Goal: Download file/media

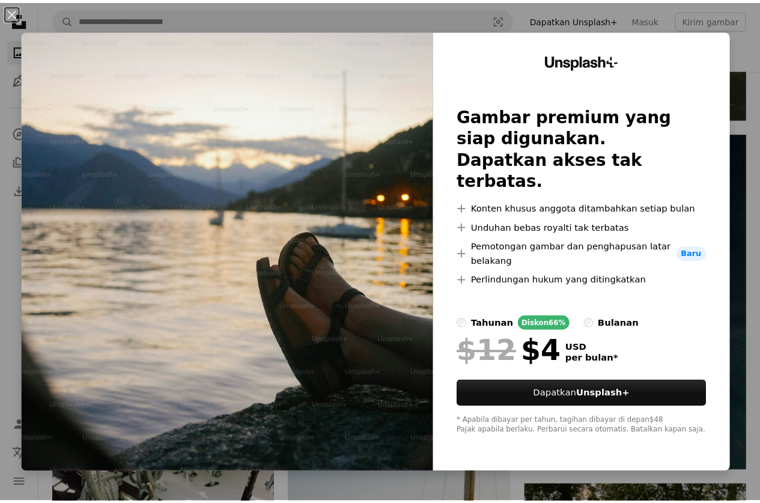
scroll to position [2105, 0]
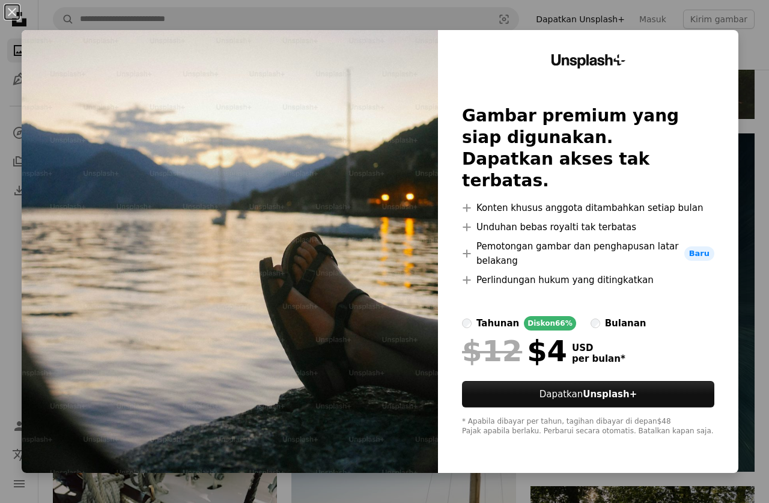
click at [501, 17] on div "An X shape Unsplash+ Gambar premium yang siap digunakan. Dapatkan akses tak ter…" at bounding box center [384, 251] width 769 height 503
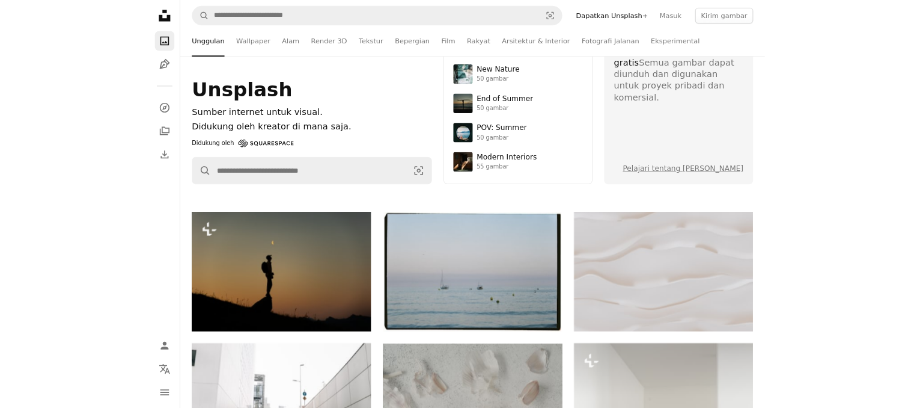
scroll to position [240, 0]
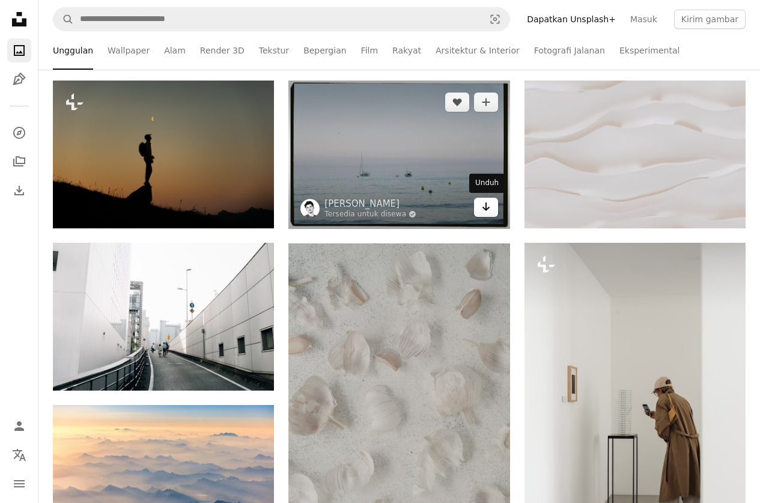
click at [489, 212] on icon "Arrow pointing down" at bounding box center [487, 207] width 10 height 14
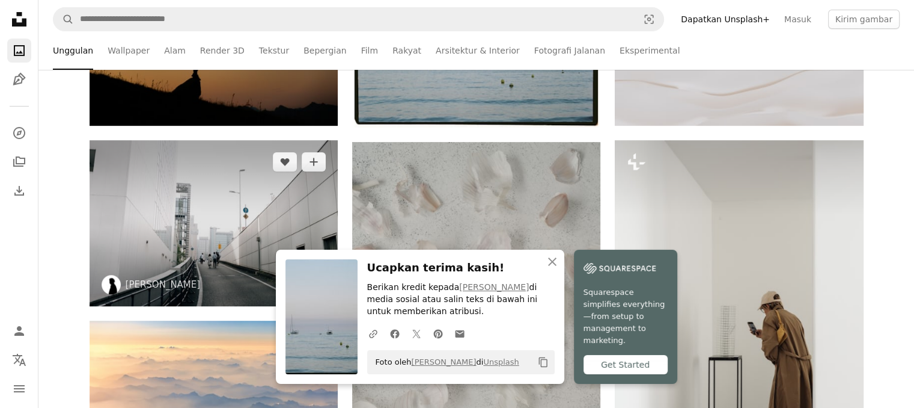
scroll to position [421, 0]
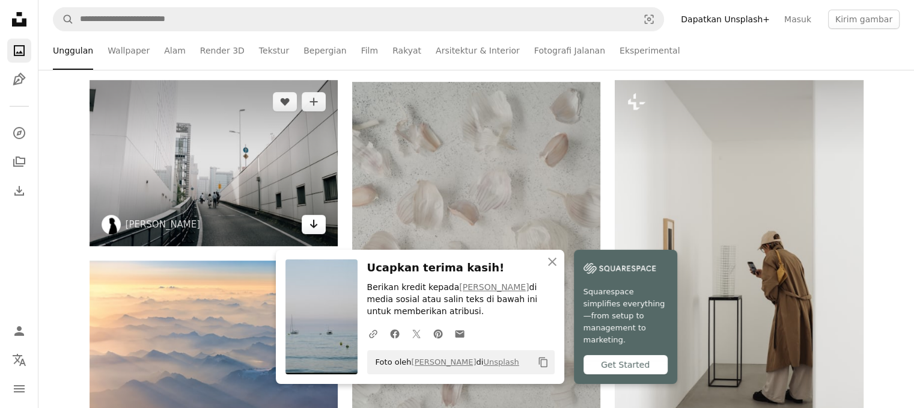
click at [315, 223] on icon "Arrow pointing down" at bounding box center [314, 223] width 10 height 14
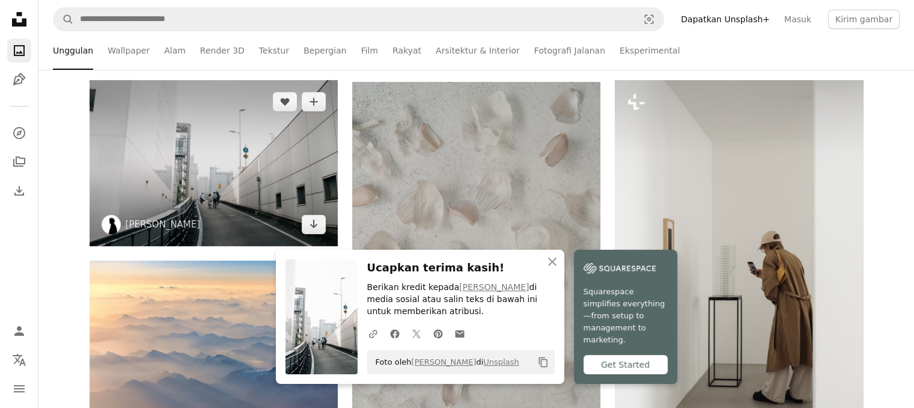
click at [272, 171] on img at bounding box center [214, 162] width 248 height 165
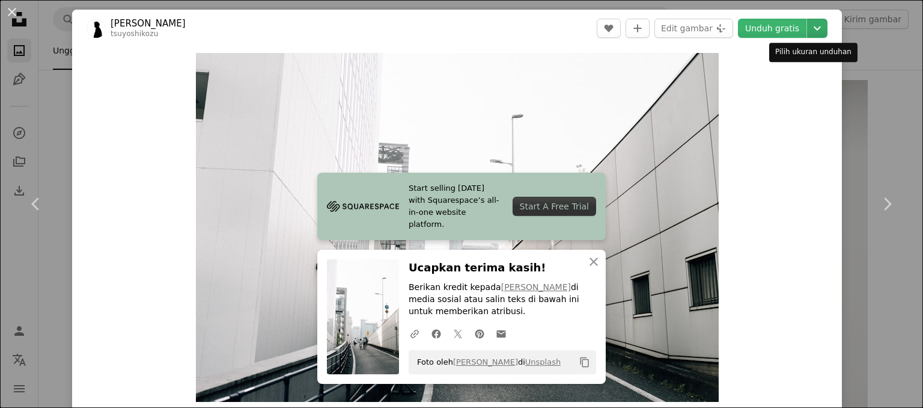
click at [760, 25] on icon "Chevron down" at bounding box center [817, 28] width 19 height 14
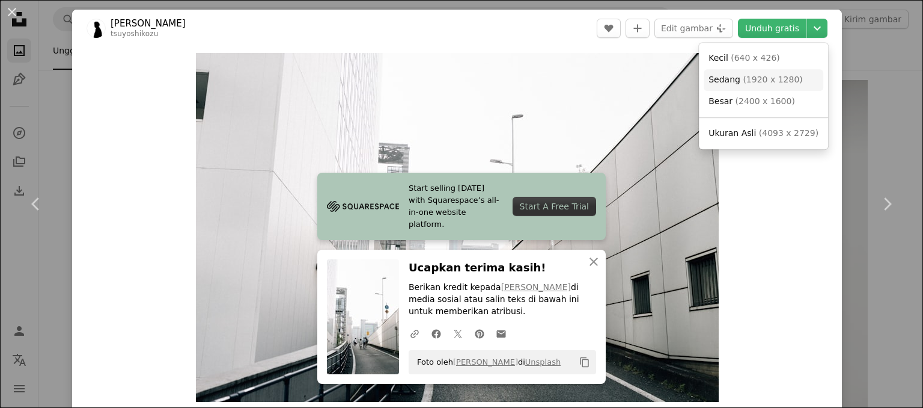
click at [760, 84] on span "( 1920 x 1280 )" at bounding box center [773, 80] width 60 height 10
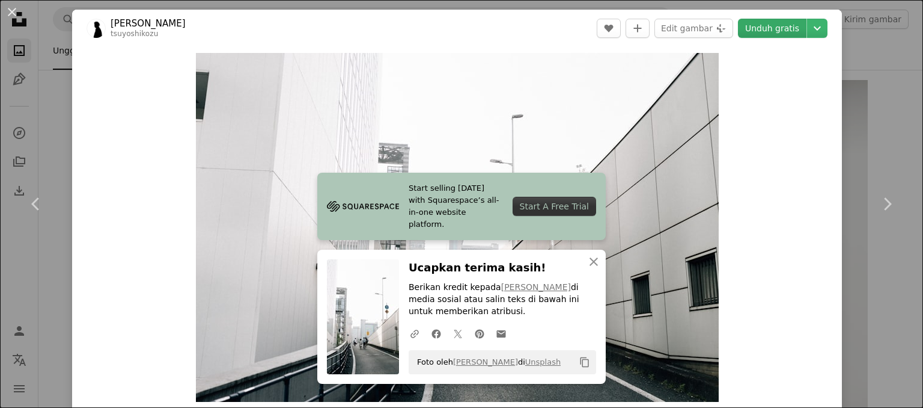
click at [760, 31] on link "Unduh gratis" at bounding box center [772, 28] width 69 height 19
click at [15, 13] on button "An X shape" at bounding box center [12, 12] width 14 height 14
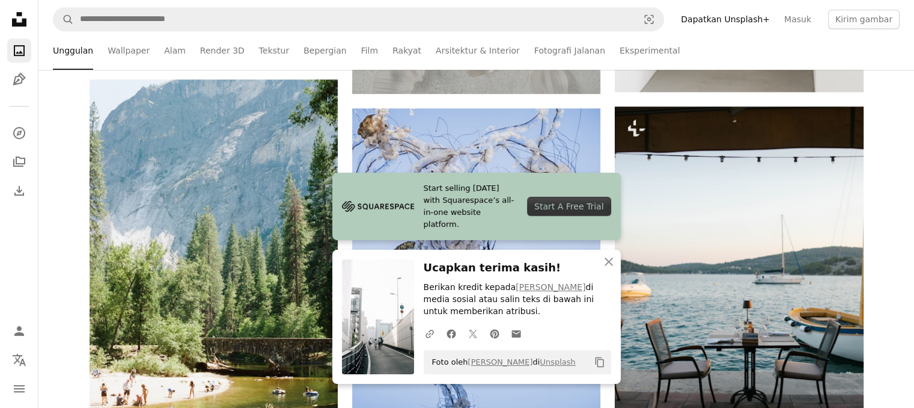
scroll to position [842, 0]
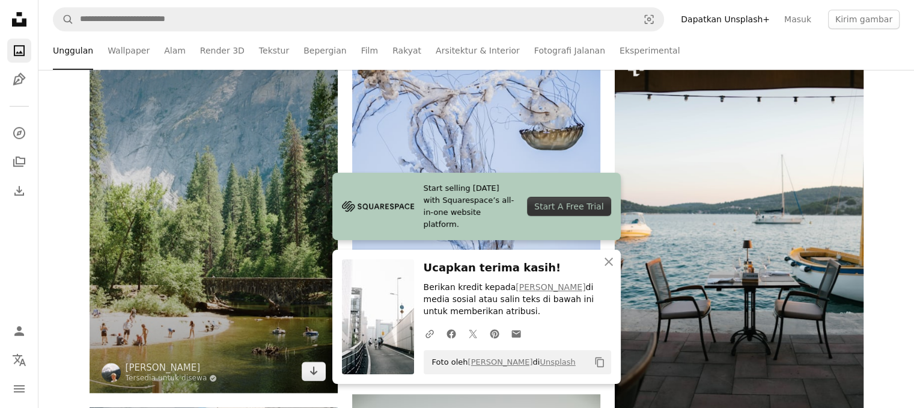
drag, startPoint x: 274, startPoint y: 189, endPoint x: 344, endPoint y: 191, distance: 69.7
click at [274, 189] on img at bounding box center [214, 205] width 248 height 373
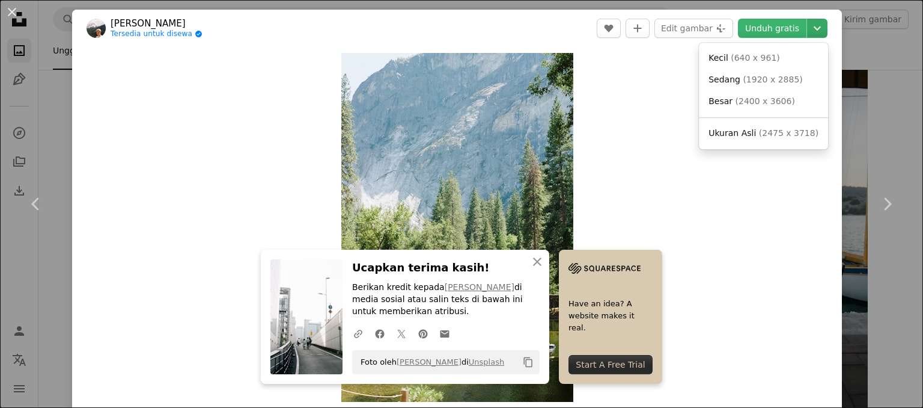
click at [760, 29] on icon "Chevron down" at bounding box center [817, 28] width 19 height 14
click at [743, 81] on span "( 1920 x 2885 )" at bounding box center [773, 80] width 60 height 10
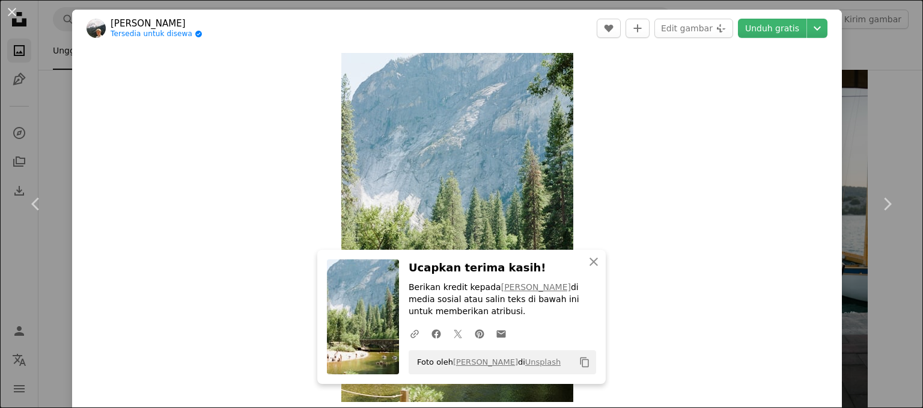
drag, startPoint x: 864, startPoint y: 38, endPoint x: 916, endPoint y: 32, distance: 52.6
click at [760, 41] on div "An X shape Chevron left Chevron right An X shape Tutup Ucapkan terima kasih! Be…" at bounding box center [461, 204] width 923 height 408
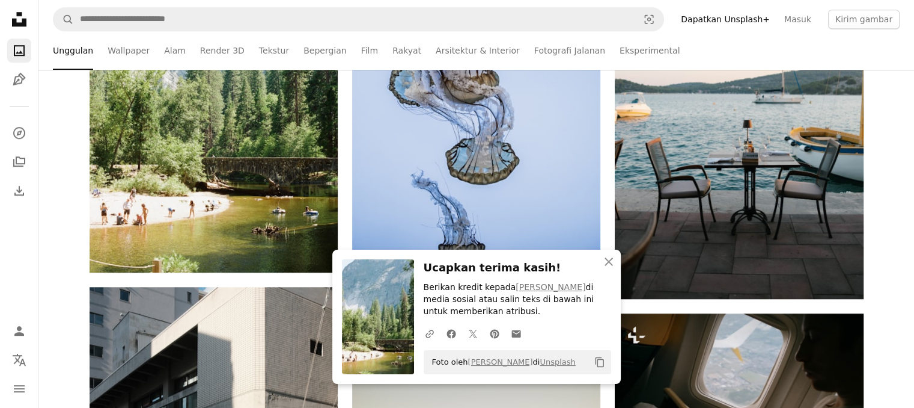
scroll to position [1322, 0]
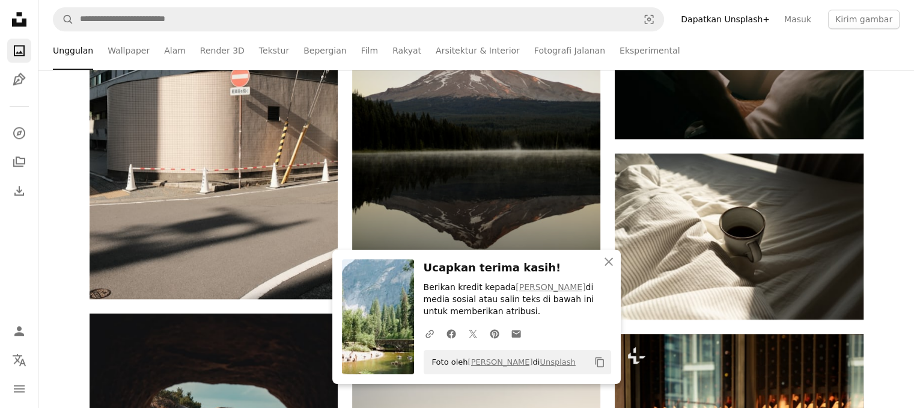
click at [519, 142] on img at bounding box center [476, 99] width 248 height 373
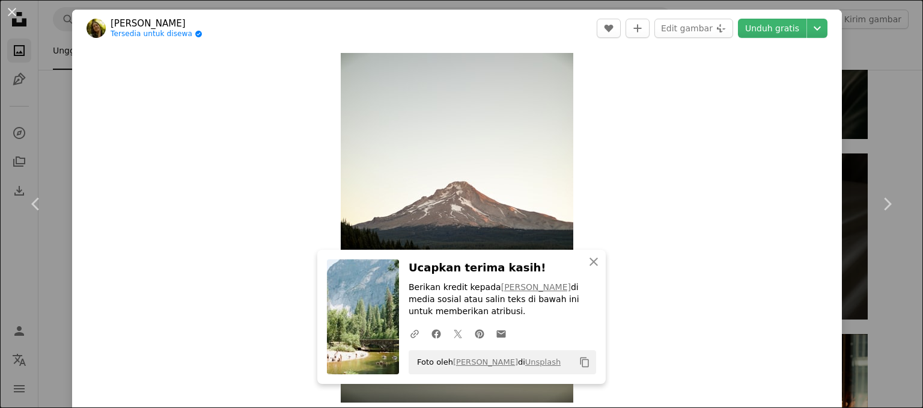
click at [638, 118] on div "Zoom in" at bounding box center [457, 227] width 770 height 361
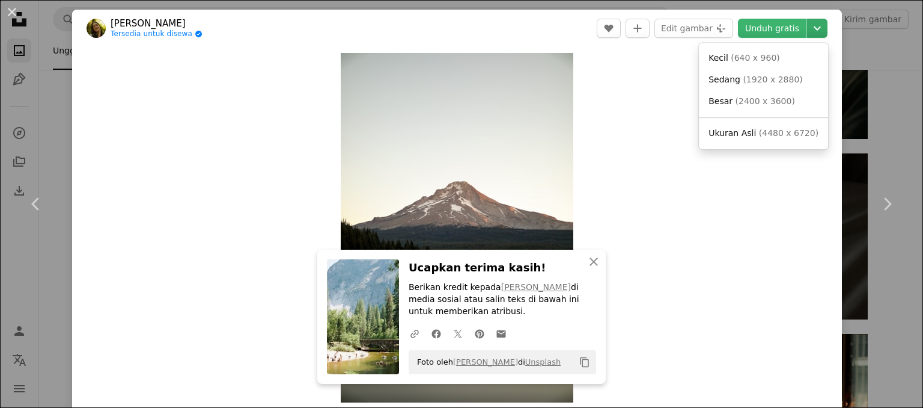
click at [760, 35] on button "Chevron down" at bounding box center [817, 28] width 20 height 19
click at [760, 80] on span "( 1920 x 2880 )" at bounding box center [773, 80] width 60 height 10
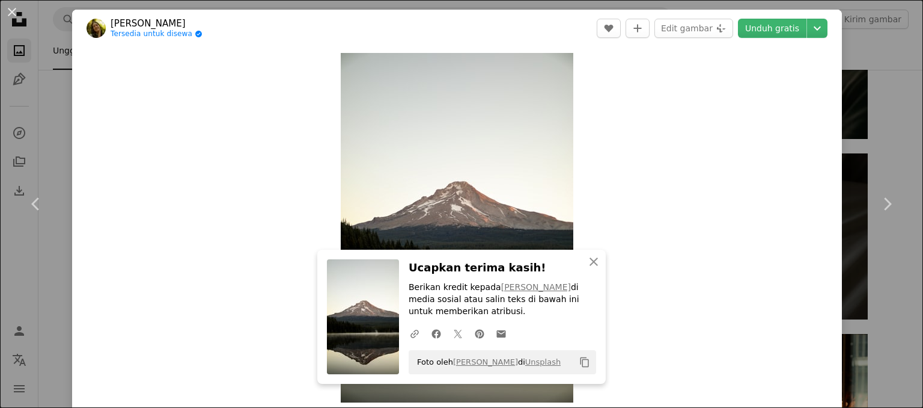
click at [760, 67] on div "An X shape Chevron left Chevron right An X shape Tutup Ucapkan terima kasih! Be…" at bounding box center [461, 204] width 923 height 408
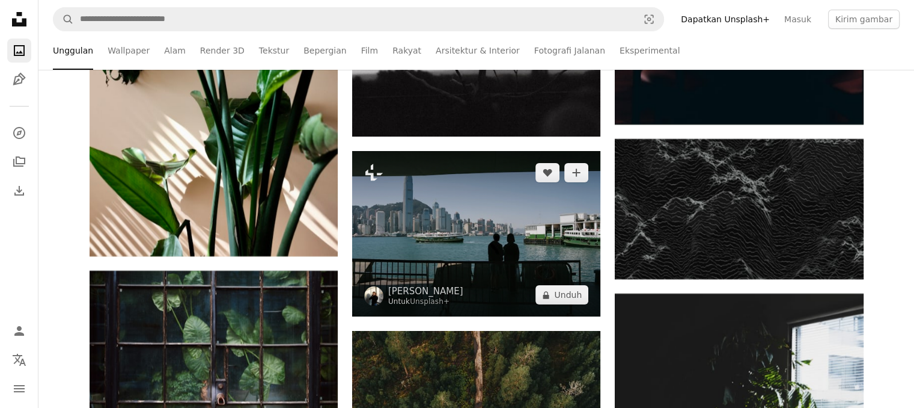
scroll to position [4749, 0]
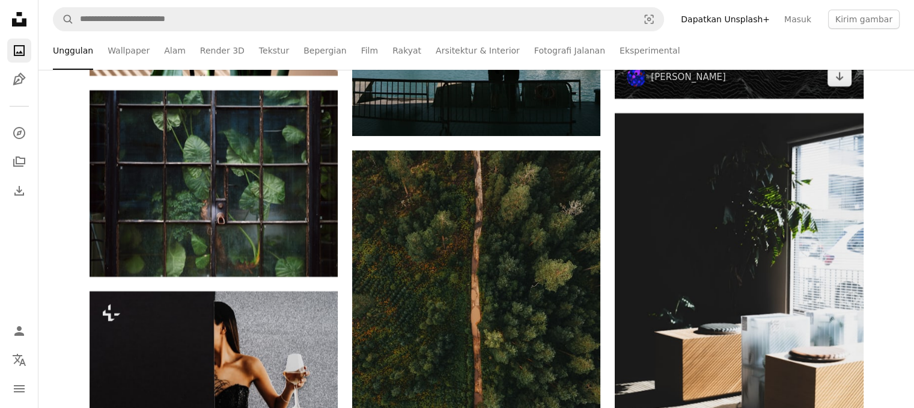
click at [634, 92] on img at bounding box center [739, 28] width 248 height 139
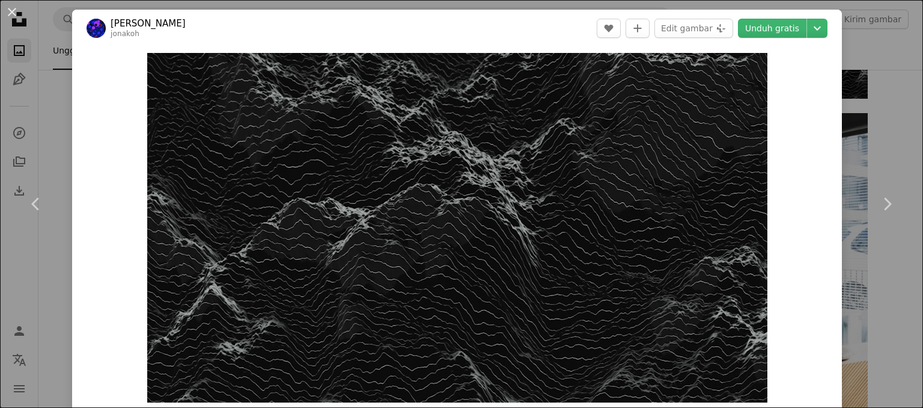
click at [760, 78] on div "An X shape Chevron left Chevron right [PERSON_NAME] jonakoh A heart A plus sign…" at bounding box center [461, 204] width 923 height 408
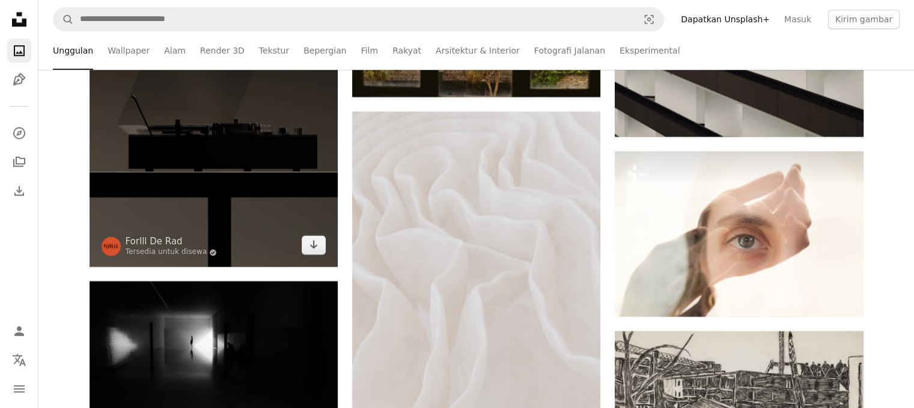
scroll to position [6071, 0]
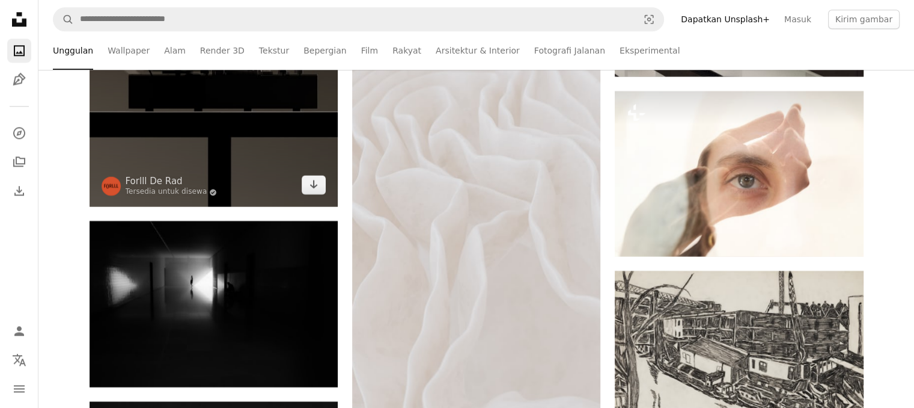
click at [243, 136] on img at bounding box center [214, 51] width 248 height 311
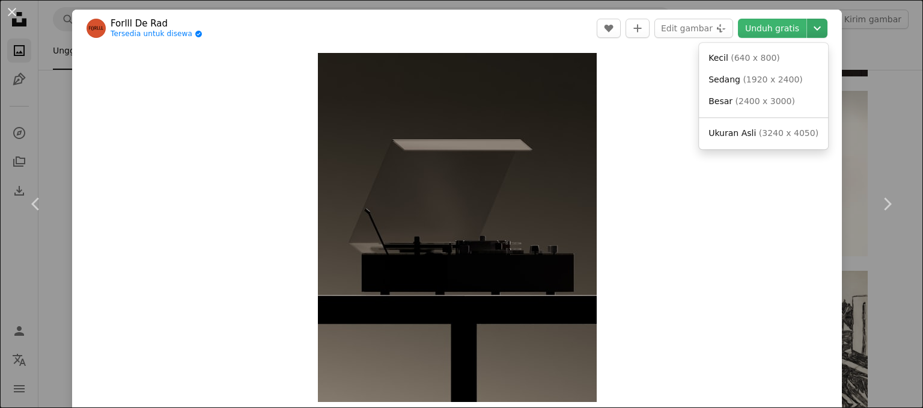
click at [760, 24] on icon "Chevron down" at bounding box center [817, 28] width 19 height 14
click at [745, 78] on span "( 1920 x 2400 )" at bounding box center [773, 80] width 60 height 10
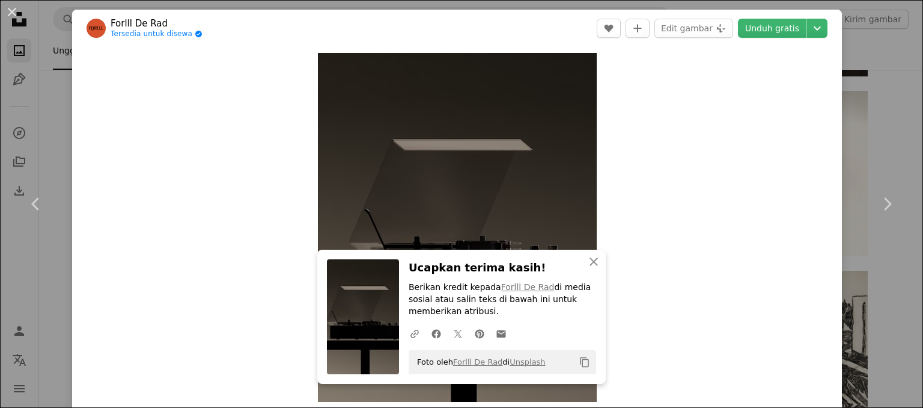
click at [760, 290] on div "An X shape Chevron left Chevron right An X shape Tutup Ucapkan terima kasih! Be…" at bounding box center [461, 204] width 923 height 408
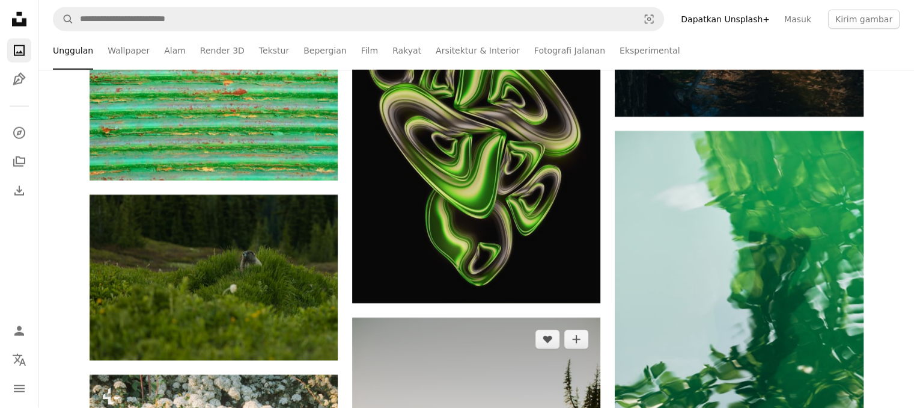
scroll to position [17312, 0]
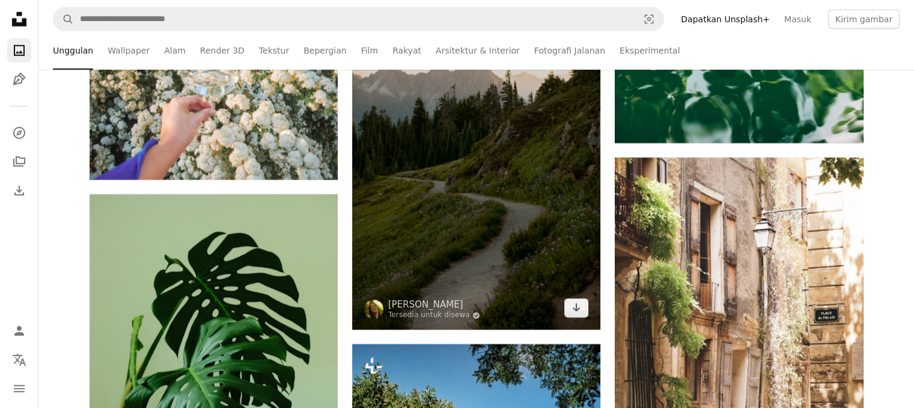
drag, startPoint x: 460, startPoint y: 198, endPoint x: 466, endPoint y: 197, distance: 6.9
click at [460, 198] on img at bounding box center [476, 143] width 248 height 373
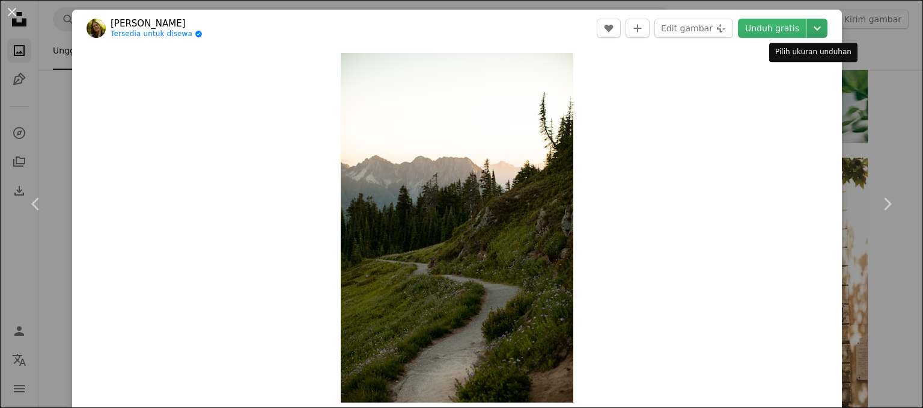
click at [760, 31] on icon "Chevron down" at bounding box center [817, 28] width 19 height 14
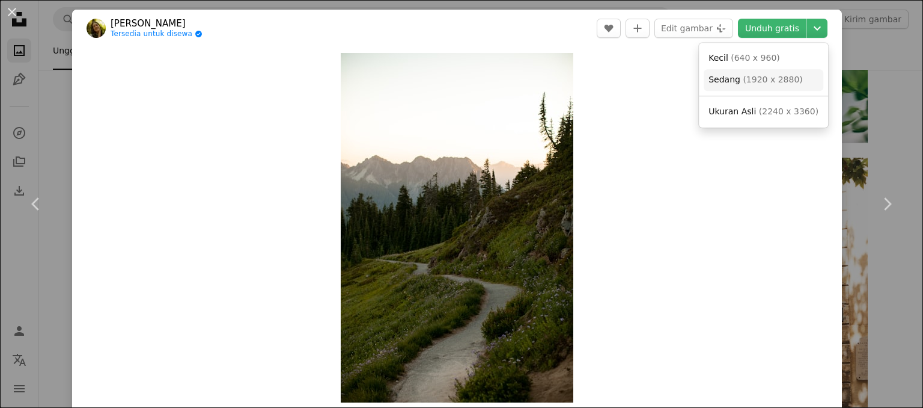
click at [760, 77] on span "( 1920 x 2880 )" at bounding box center [773, 80] width 60 height 10
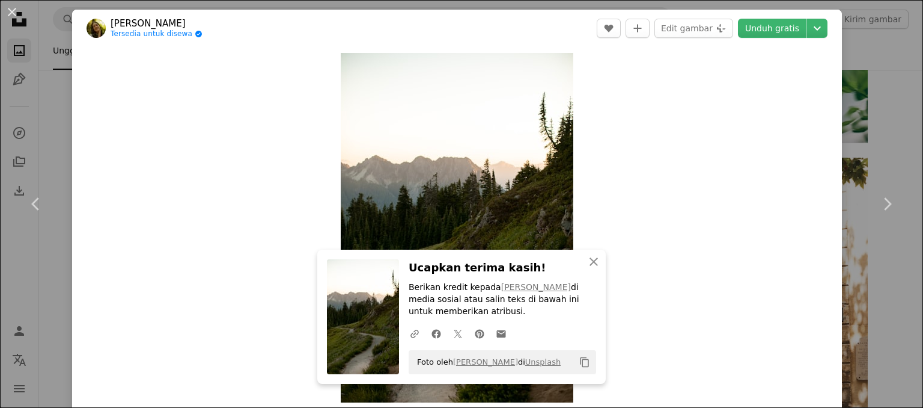
click at [760, 63] on div "An X shape Chevron left Chevron right An X shape Tutup Ucapkan terima kasih! Be…" at bounding box center [461, 204] width 923 height 408
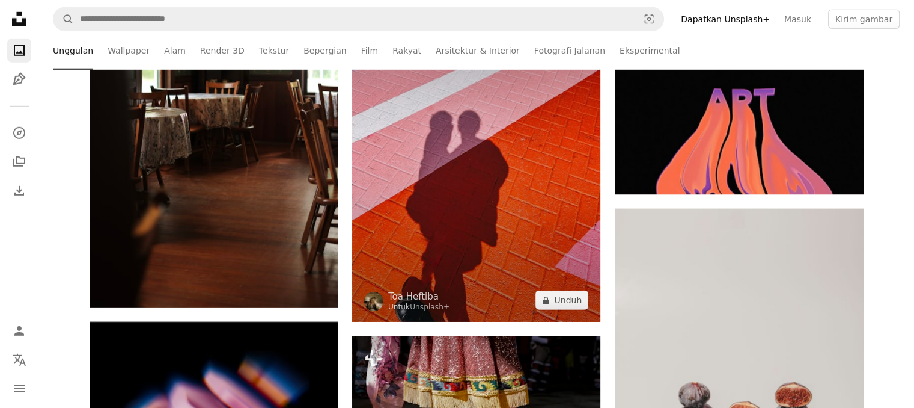
scroll to position [22182, 0]
